Goal: Task Accomplishment & Management: Manage account settings

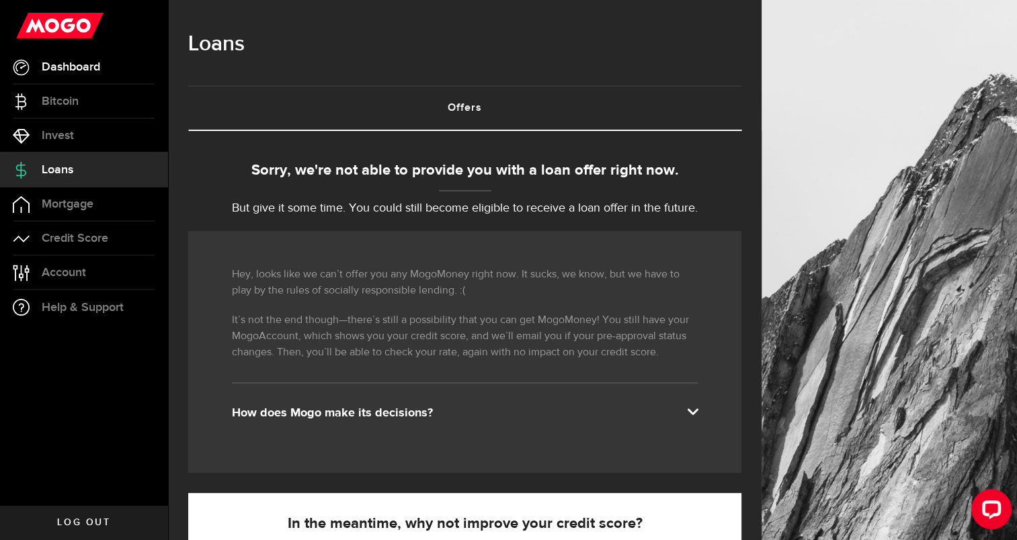
click at [106, 71] on link "Dashboard" at bounding box center [84, 67] width 168 height 34
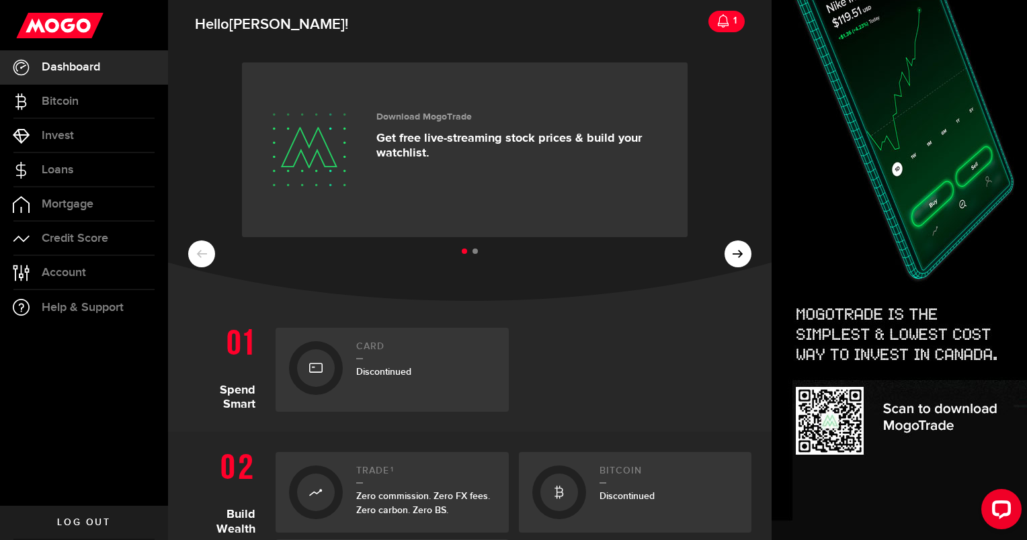
click at [106, 530] on link "Log out" at bounding box center [84, 523] width 168 height 34
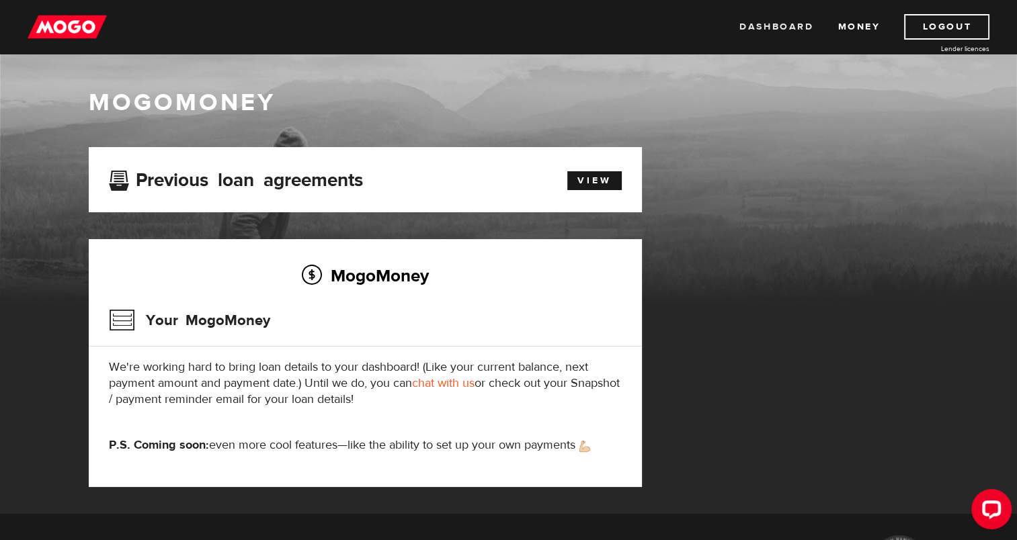
click at [774, 35] on link "Dashboard" at bounding box center [776, 27] width 74 height 26
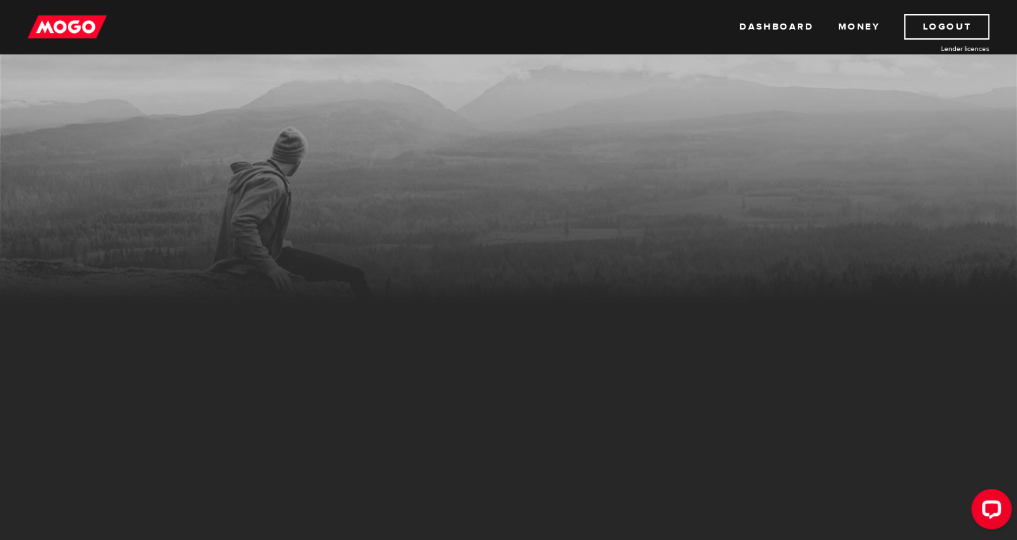
click at [987, 505] on div "Open LiveChat chat widget" at bounding box center [992, 509] width 22 height 22
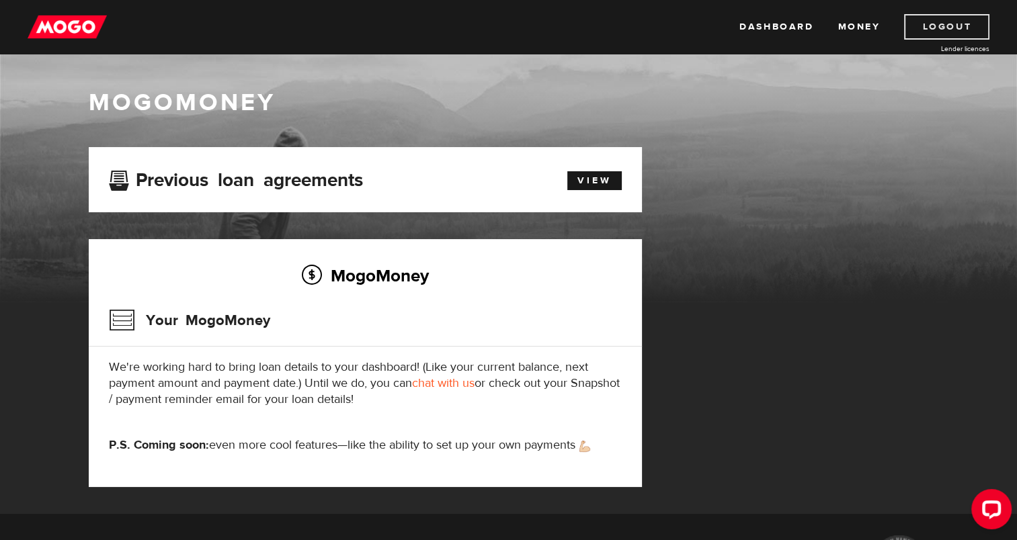
click at [954, 28] on link "Logout" at bounding box center [946, 27] width 85 height 26
